Goal: Information Seeking & Learning: Find specific fact

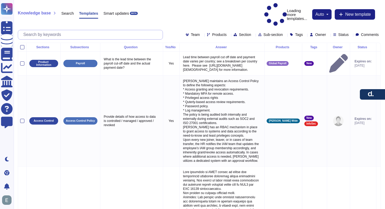
click at [97, 30] on input "text" at bounding box center [92, 34] width 142 height 9
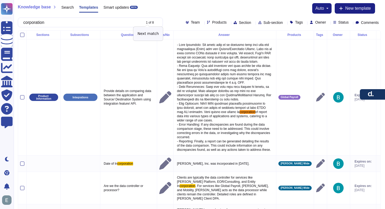
click at [158, 23] on icon at bounding box center [158, 23] width 0 height 0
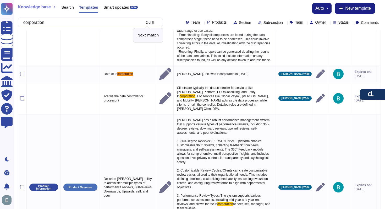
scroll to position [91, 0]
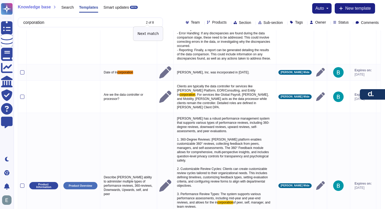
click at [158, 23] on icon at bounding box center [158, 23] width 0 height 0
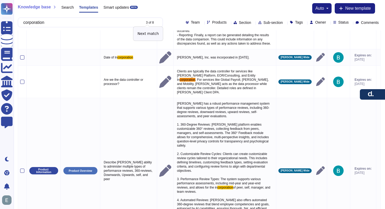
click at [158, 23] on icon at bounding box center [158, 23] width 0 height 0
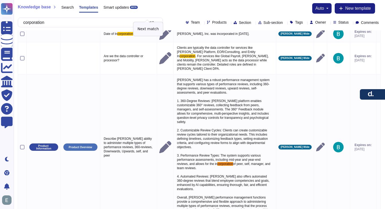
scroll to position [134, 0]
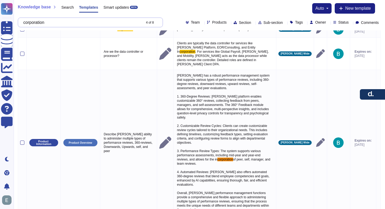
click at [89, 26] on input "corporation" at bounding box center [81, 22] width 120 height 9
drag, startPoint x: 87, startPoint y: 25, endPoint x: 24, endPoint y: 20, distance: 63.8
click at [24, 20] on div "corporation 4 of 8" at bounding box center [90, 23] width 145 height 10
paste input "3412440"
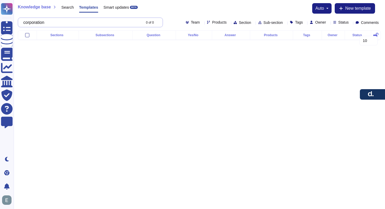
scroll to position [0, 0]
type input "3412440"
drag, startPoint x: 46, startPoint y: 23, endPoint x: 15, endPoint y: 21, distance: 30.9
click at [15, 21] on div "Knowledge base Search Templates Smart updates BETA auto New template 3412440 0 …" at bounding box center [199, 15] width 371 height 30
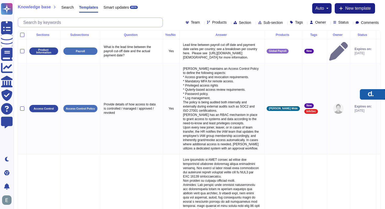
click at [378, 96] on button "button" at bounding box center [372, 94] width 25 height 10
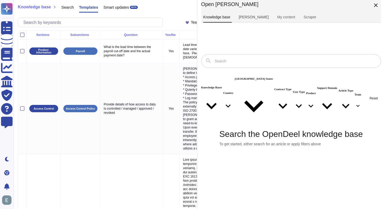
click at [248, 18] on link "[PERSON_NAME]" at bounding box center [254, 17] width 34 height 10
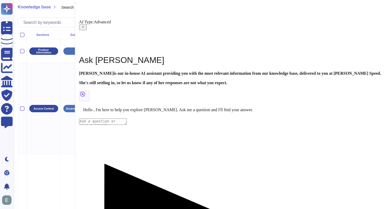
scroll to position [35, 0]
type textarea "[PERSON_NAME] corporation number"
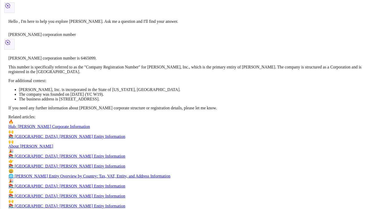
scroll to position [123, 0]
drag, startPoint x: 287, startPoint y: 108, endPoint x: 302, endPoint y: 109, distance: 15.2
click at [302, 61] on p "[PERSON_NAME] corporation number is 6465099." at bounding box center [192, 58] width 369 height 5
